Goal: Task Accomplishment & Management: Use online tool/utility

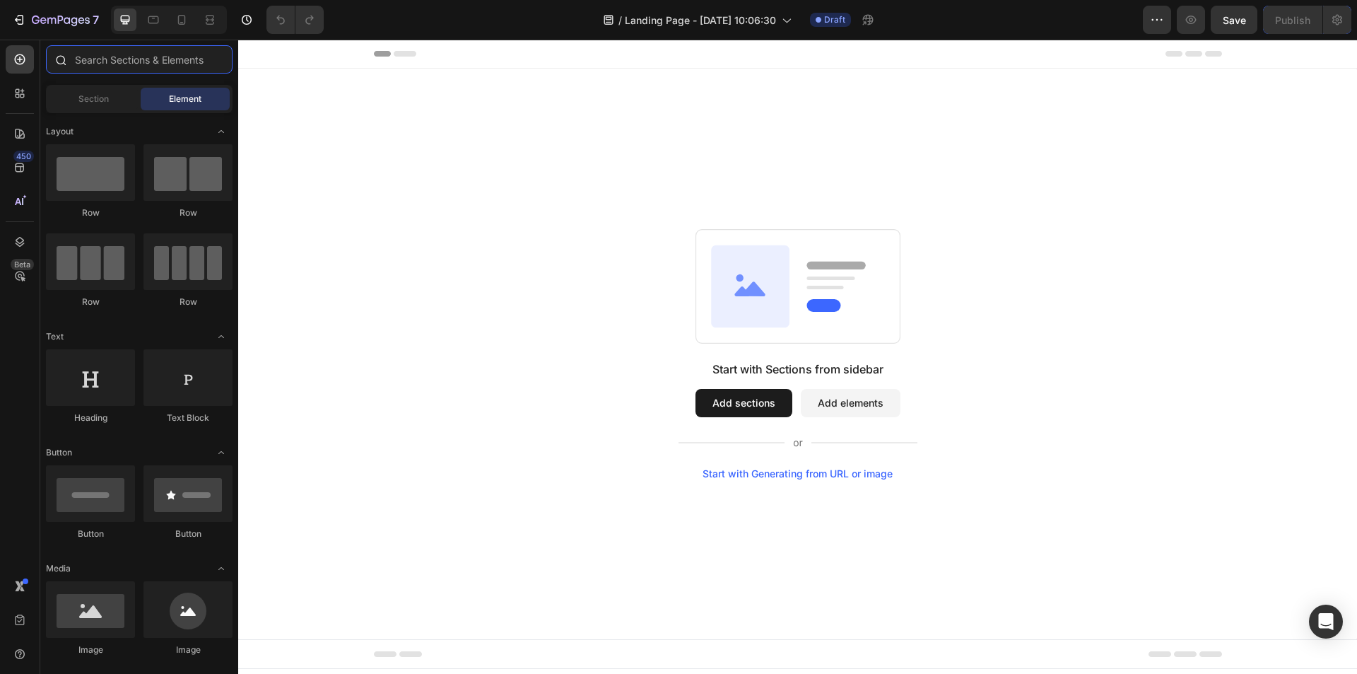
click at [91, 62] on input "text" at bounding box center [139, 59] width 187 height 28
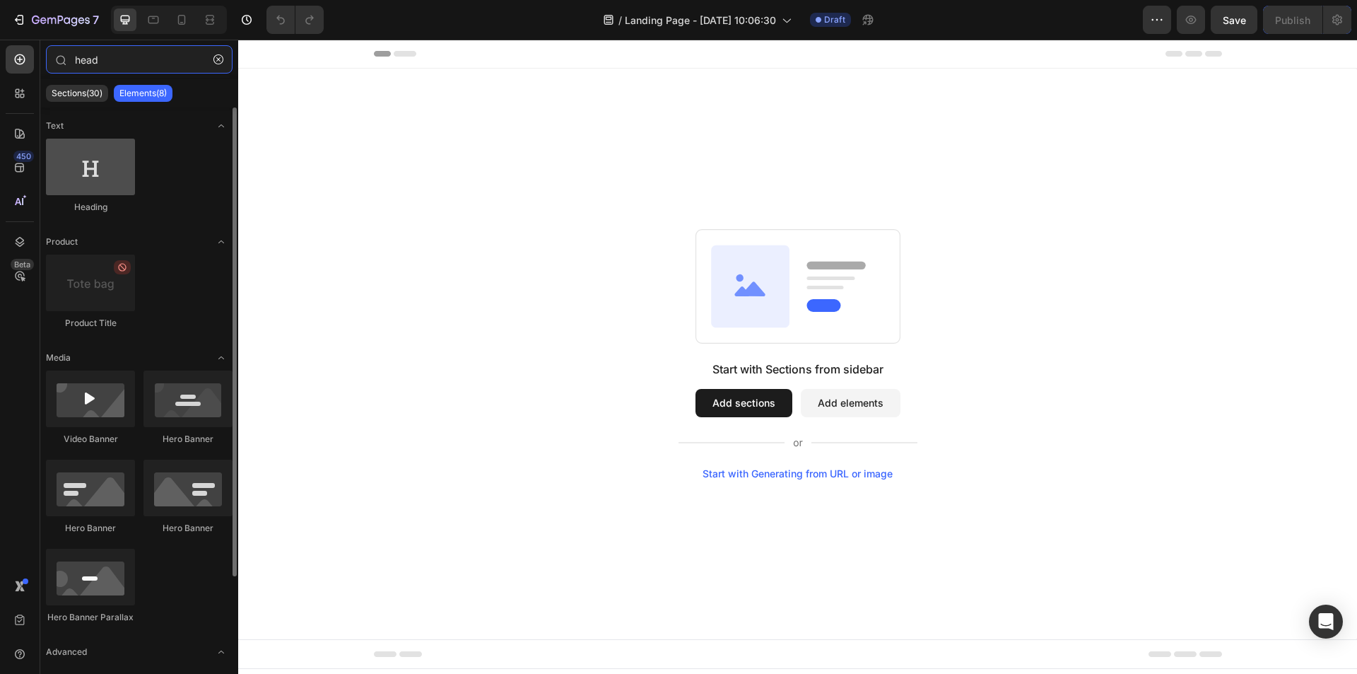
type input "head"
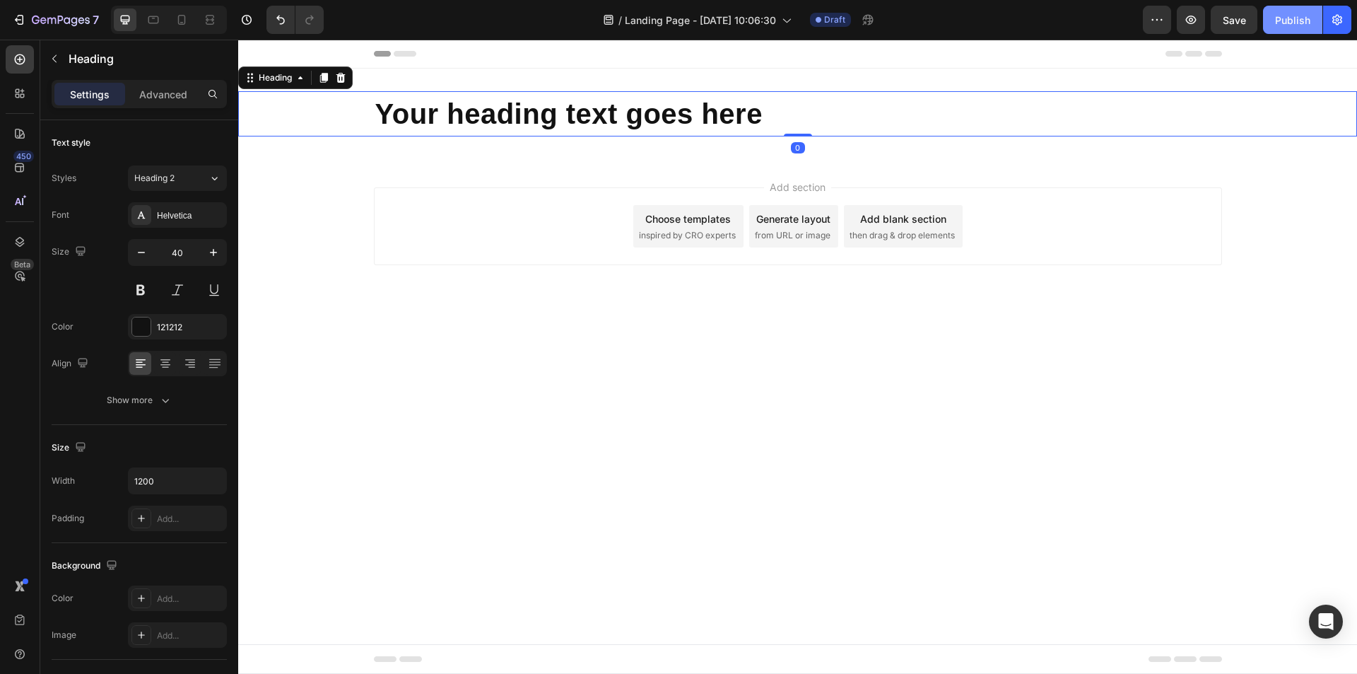
click at [1306, 16] on div "Publish" at bounding box center [1292, 20] width 35 height 15
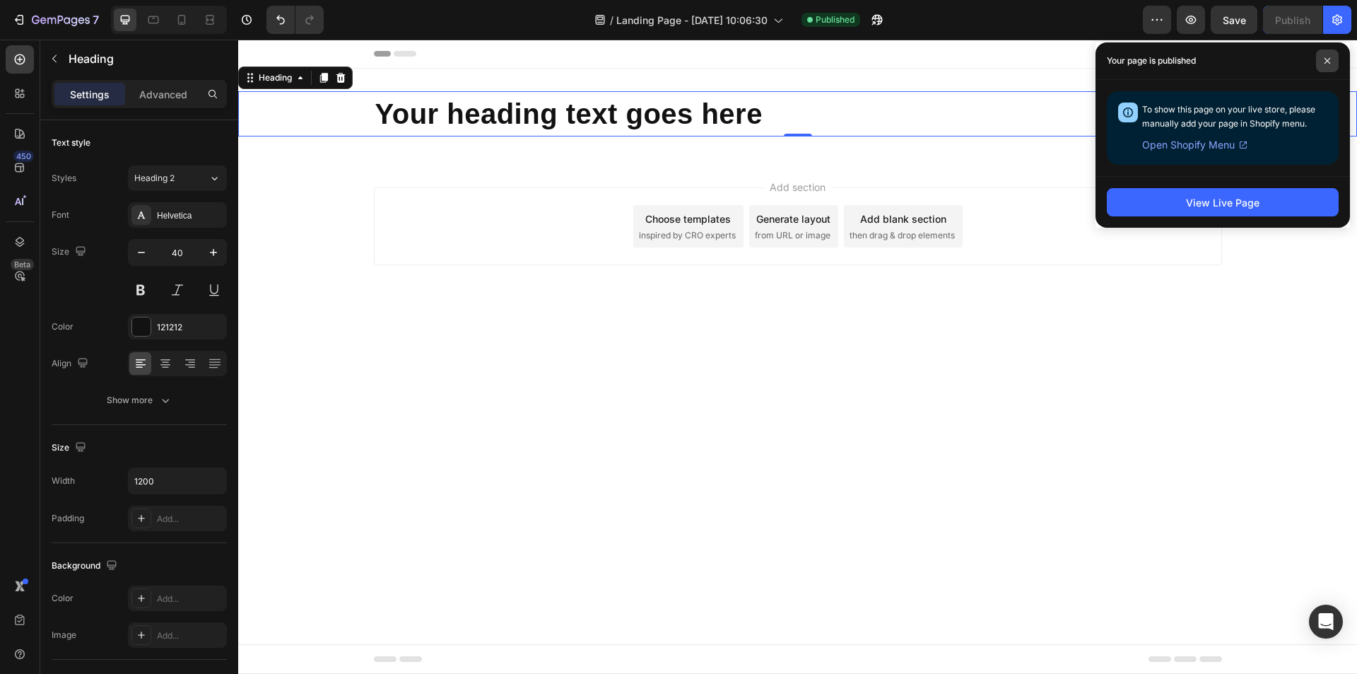
click at [1318, 60] on span at bounding box center [1327, 60] width 23 height 23
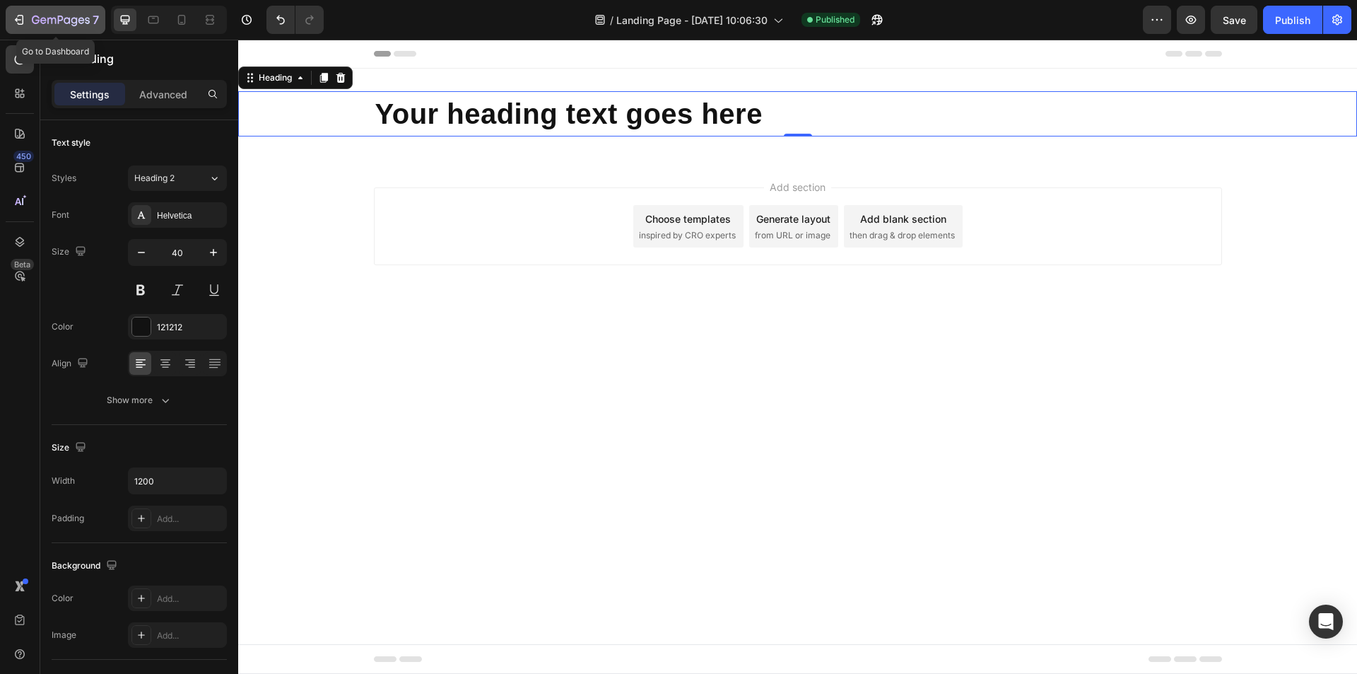
click at [44, 25] on icon "button" at bounding box center [61, 21] width 58 height 12
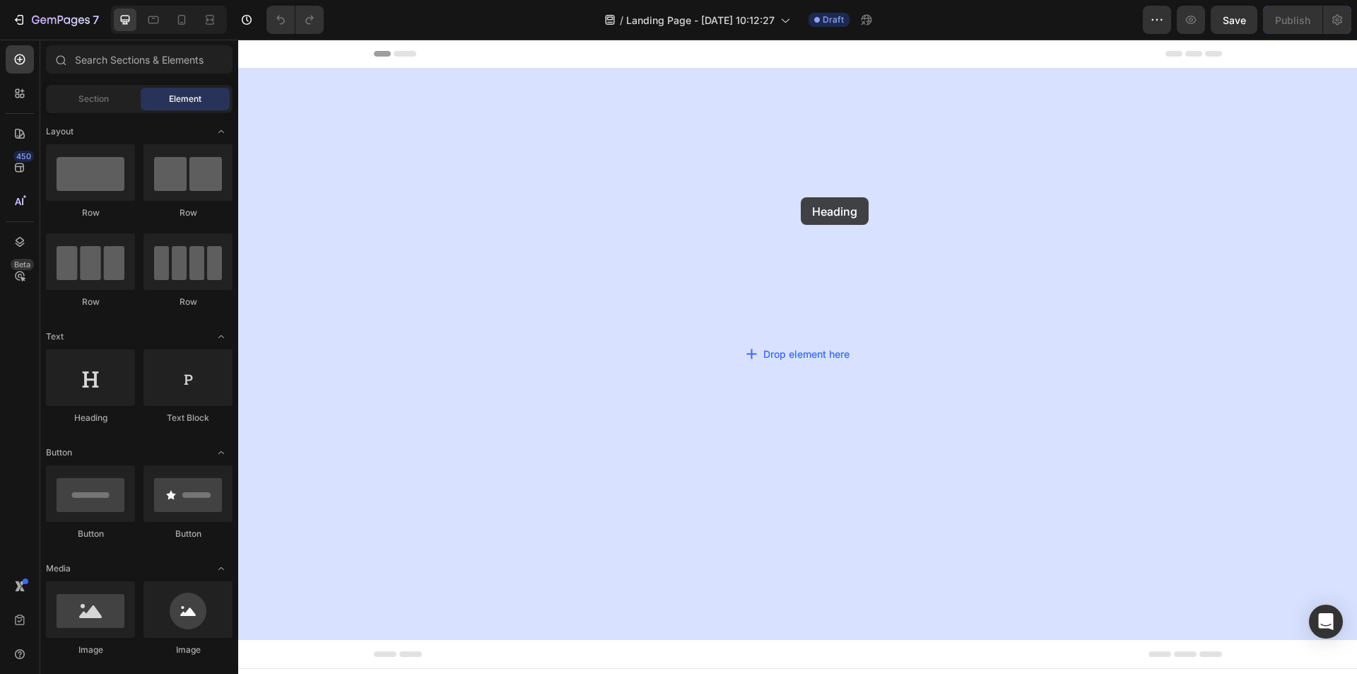
drag, startPoint x: 346, startPoint y: 434, endPoint x: 801, endPoint y: 197, distance: 513.1
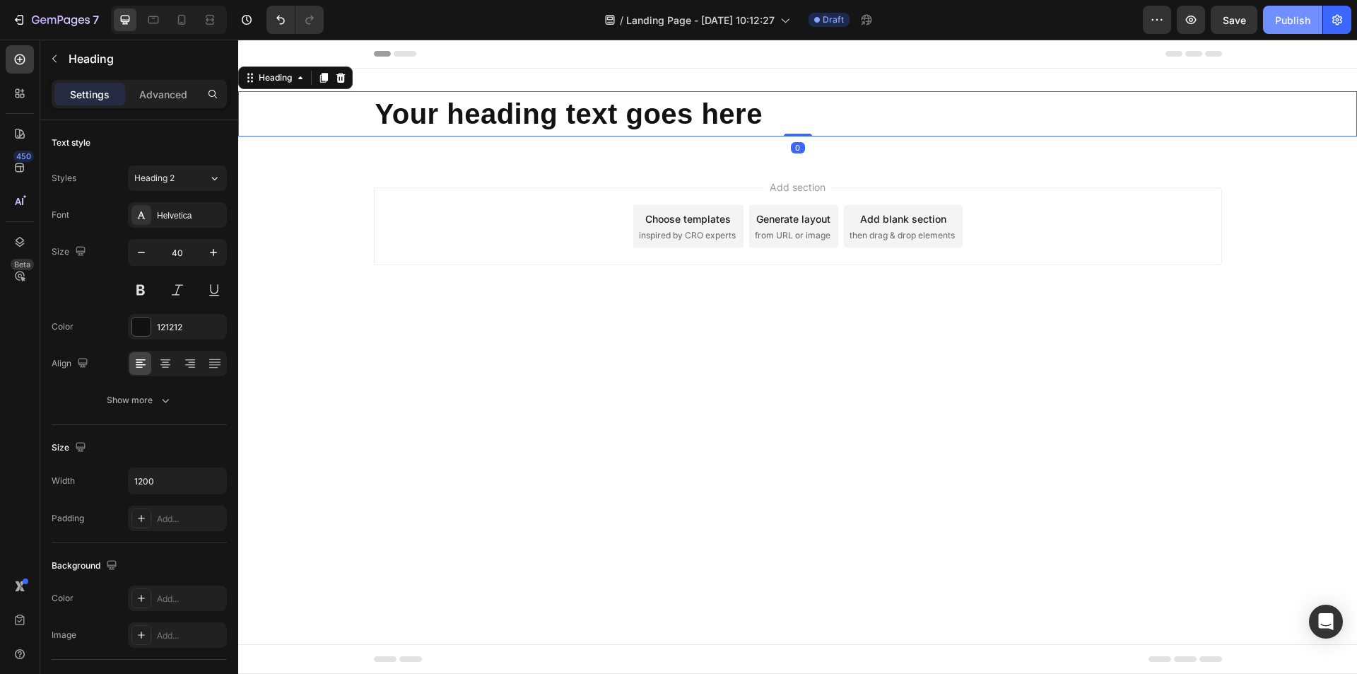
click at [1292, 13] on div "Publish" at bounding box center [1292, 20] width 35 height 15
click at [867, 20] on button "button" at bounding box center [876, 20] width 28 height 28
click at [874, 21] on icon "button" at bounding box center [872, 23] width 4 height 4
